Goal: Task Accomplishment & Management: Use online tool/utility

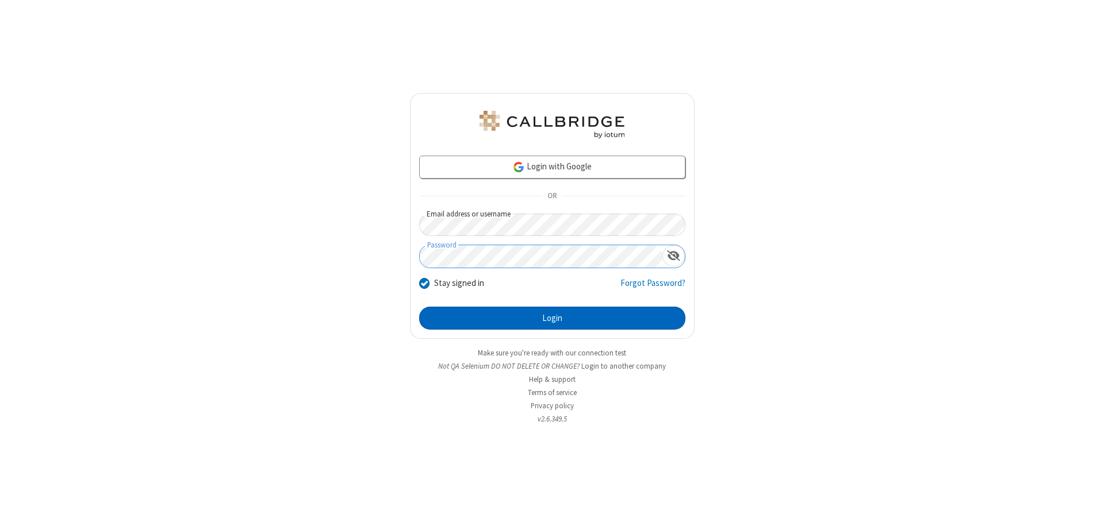
click at [552, 318] on button "Login" at bounding box center [552, 318] width 266 height 23
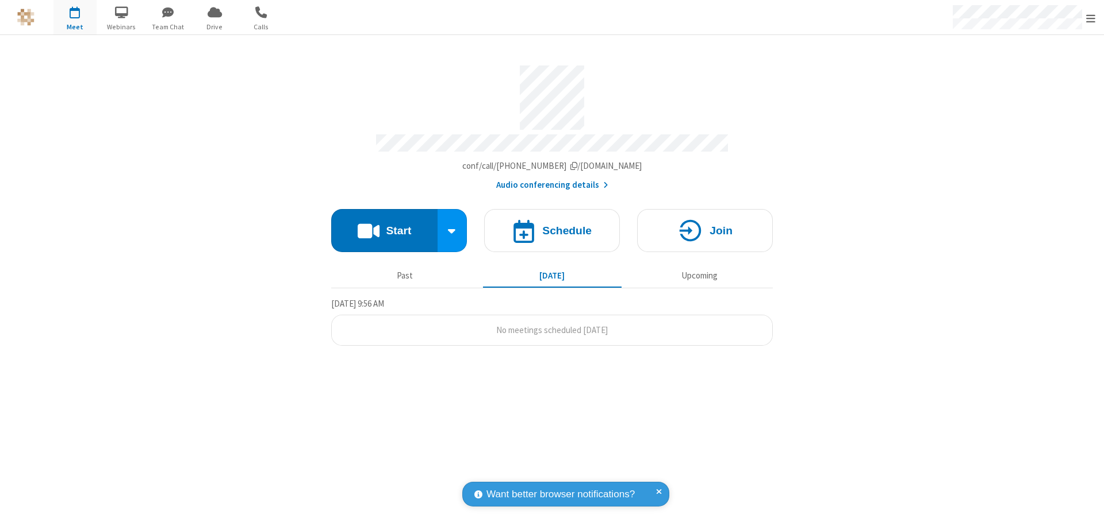
click at [384, 225] on button "Start" at bounding box center [384, 230] width 106 height 43
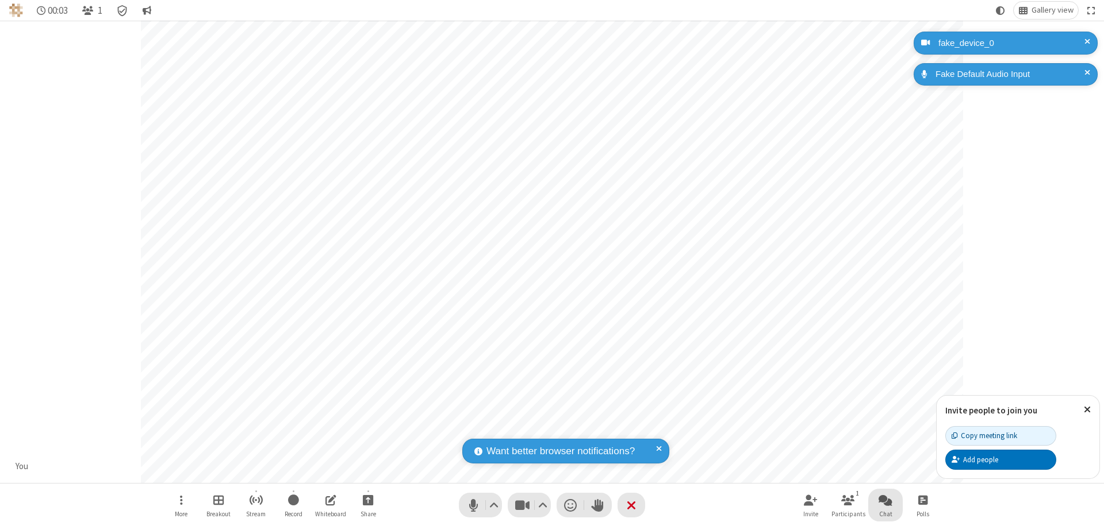
click at [885, 500] on span "Open chat" at bounding box center [885, 500] width 14 height 14
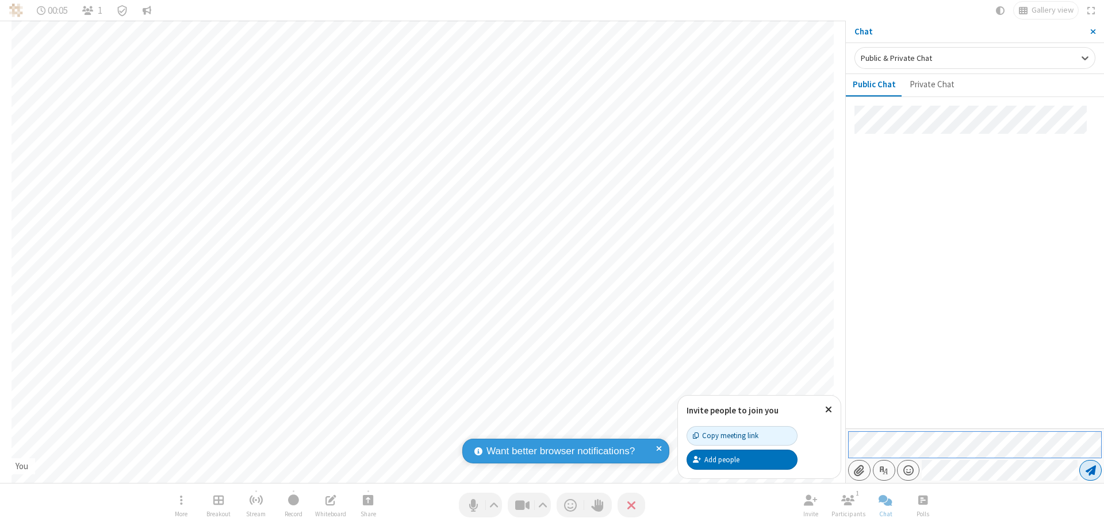
click at [1090, 471] on span "Send message" at bounding box center [1090, 470] width 10 height 11
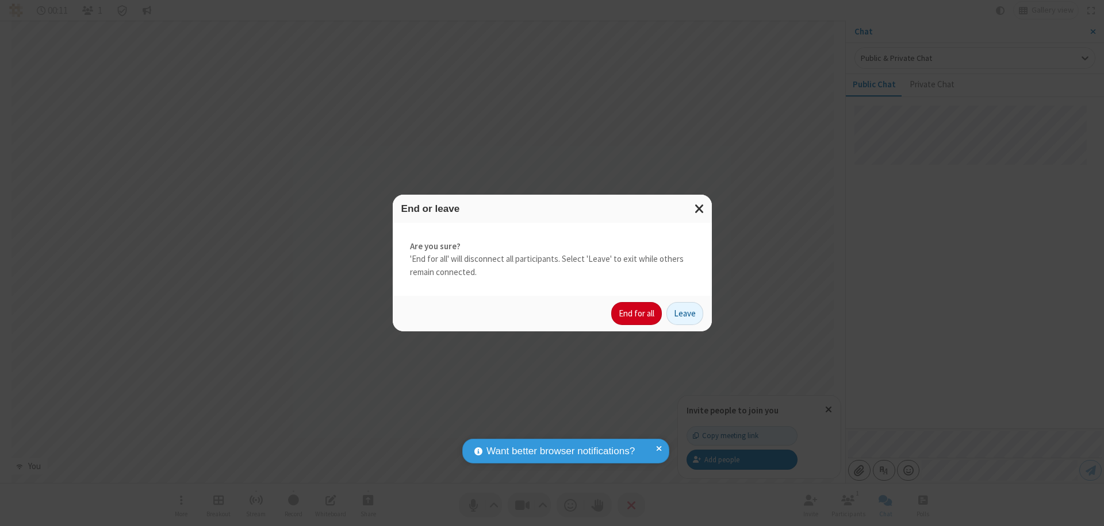
click at [637, 314] on button "End for all" at bounding box center [636, 313] width 51 height 23
